Goal: Task Accomplishment & Management: Manage account settings

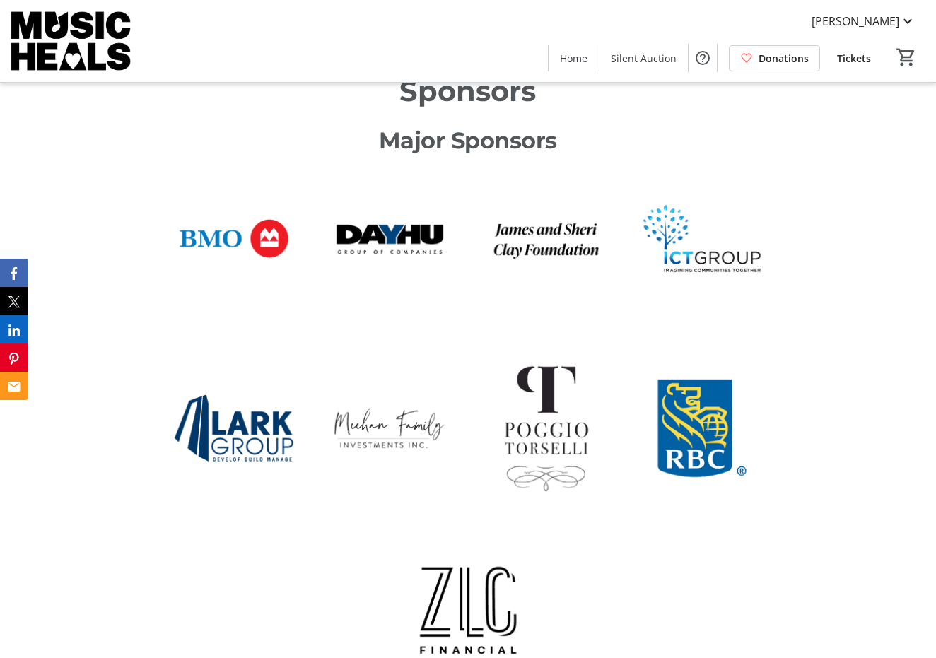
scroll to position [839, 0]
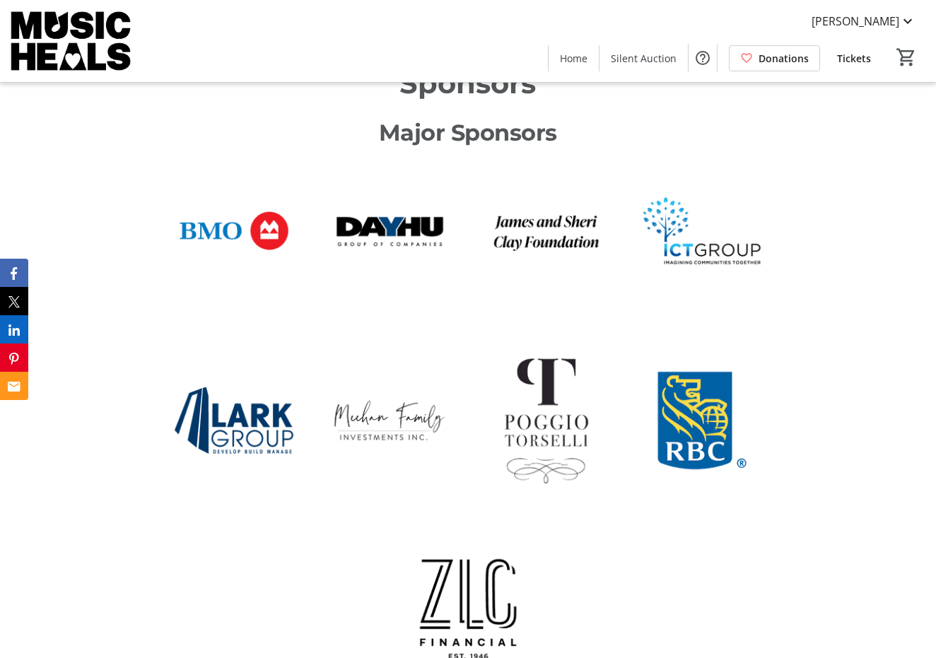
click at [854, 57] on span "Tickets" at bounding box center [854, 58] width 34 height 15
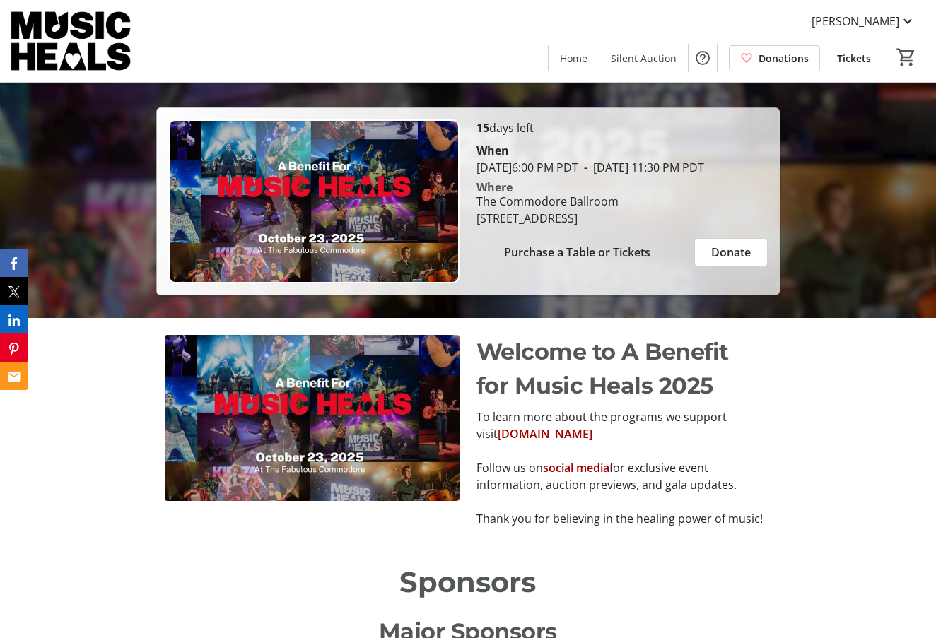
scroll to position [322, 0]
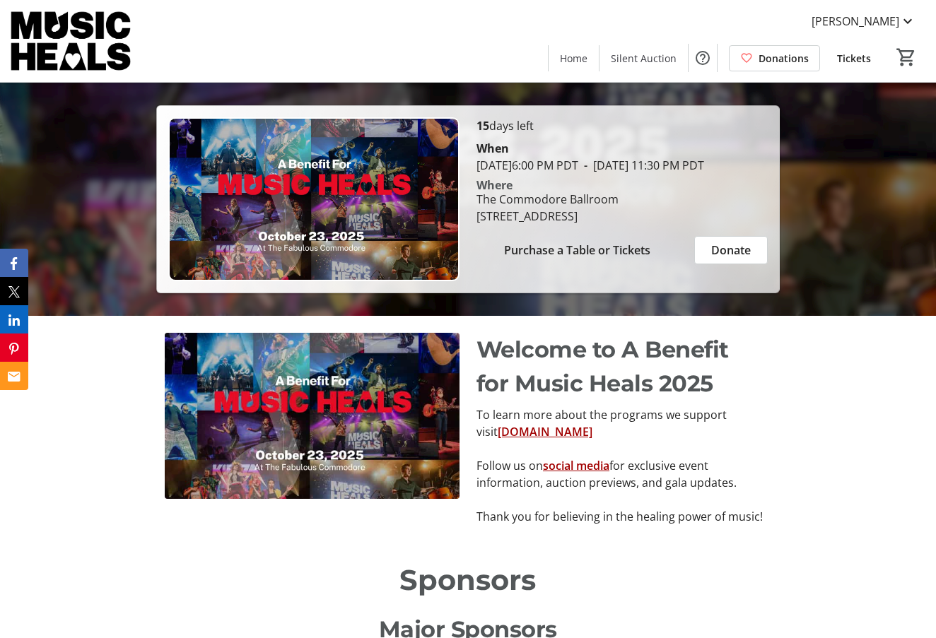
click at [308, 178] on img at bounding box center [313, 199] width 291 height 164
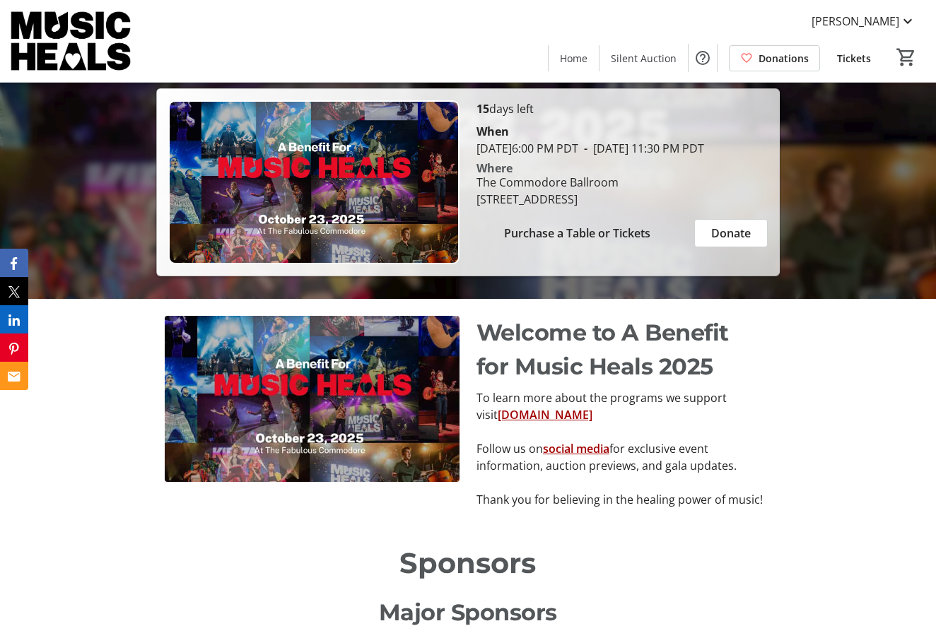
scroll to position [288, 0]
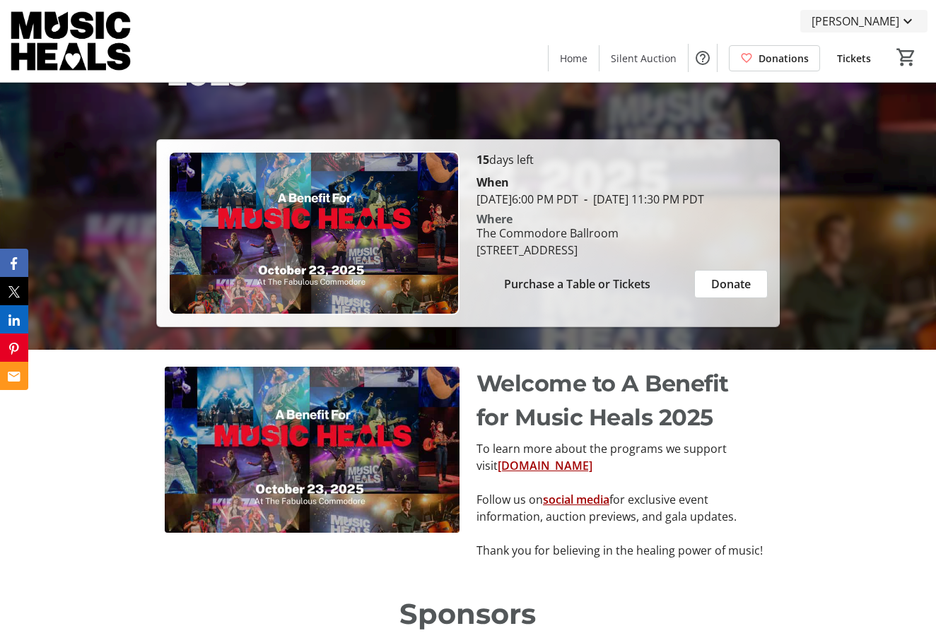
click at [864, 23] on span "[PERSON_NAME]" at bounding box center [855, 21] width 88 height 17
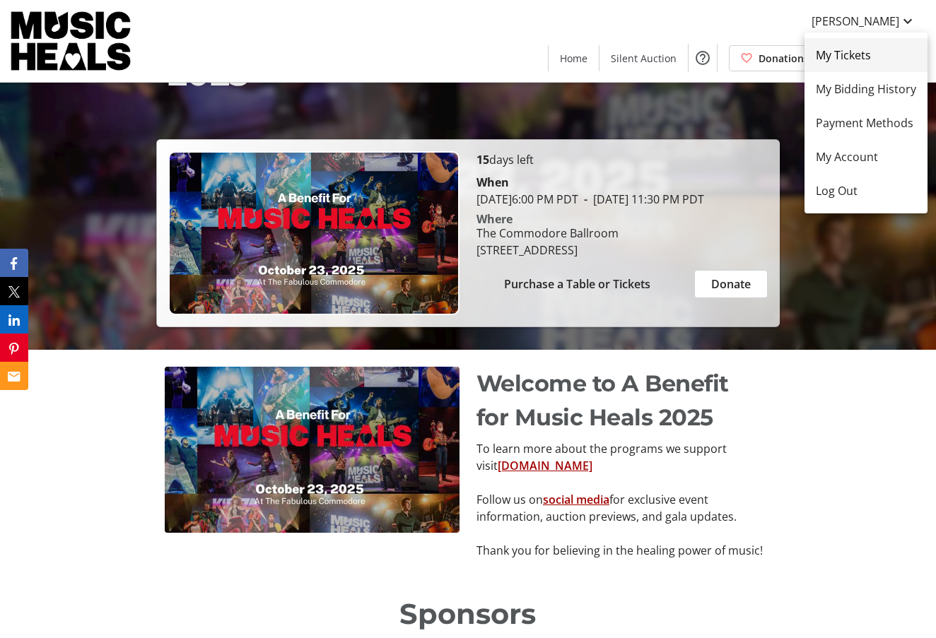
click at [835, 59] on span "My Tickets" at bounding box center [865, 55] width 100 height 17
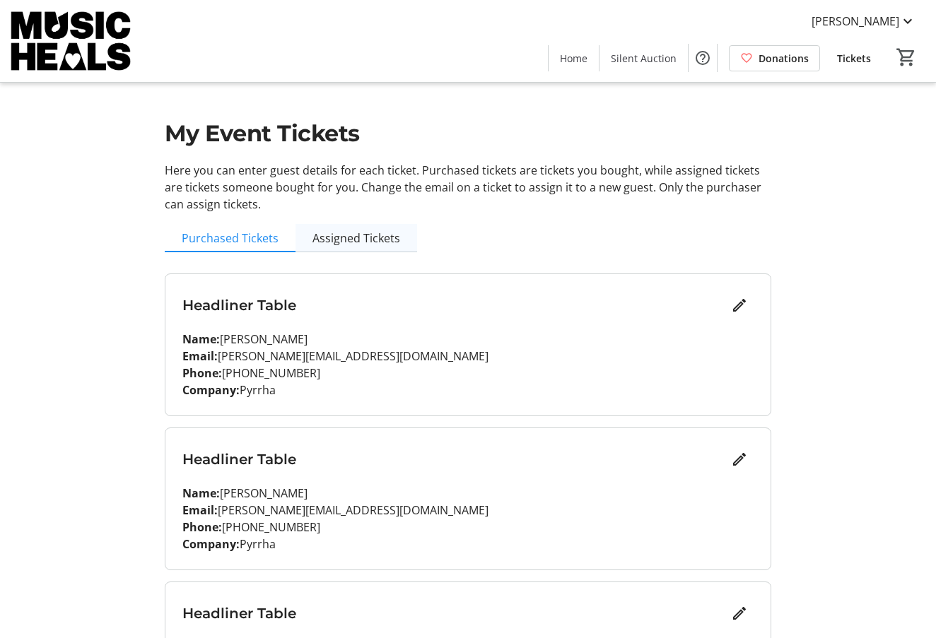
click at [343, 242] on span "Assigned Tickets" at bounding box center [356, 237] width 88 height 11
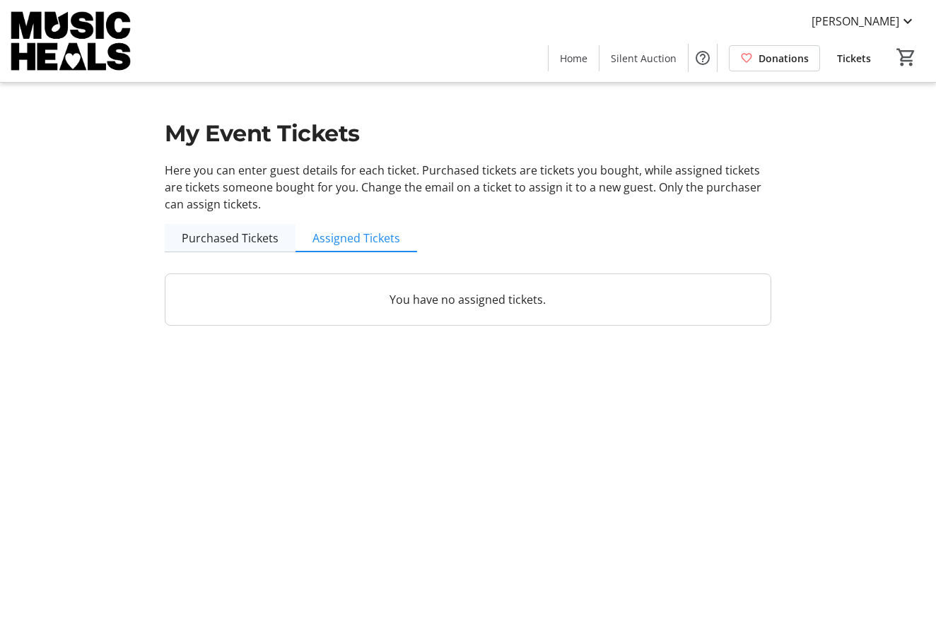
click at [225, 237] on span "Purchased Tickets" at bounding box center [230, 237] width 97 height 11
